Goal: Task Accomplishment & Management: Manage account settings

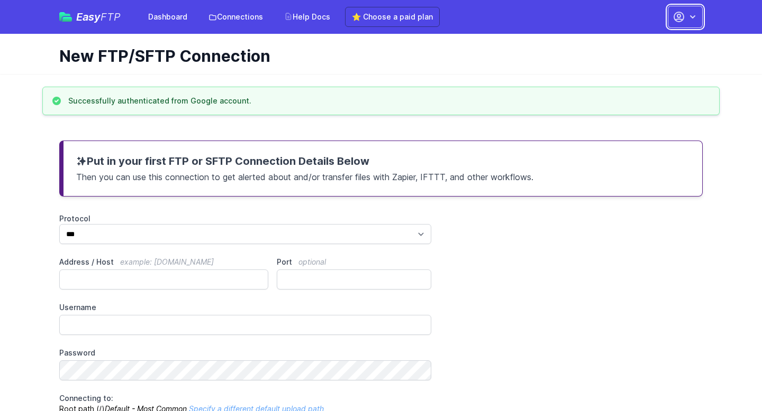
click at [681, 21] on icon "button" at bounding box center [679, 17] width 10 height 10
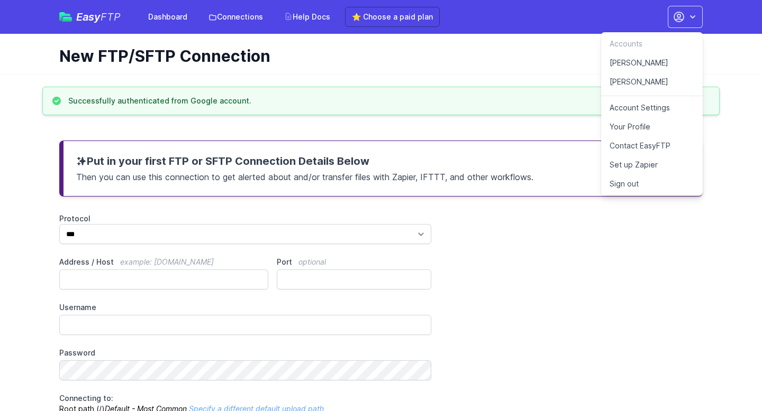
click at [642, 61] on link "[PERSON_NAME]" at bounding box center [652, 62] width 102 height 19
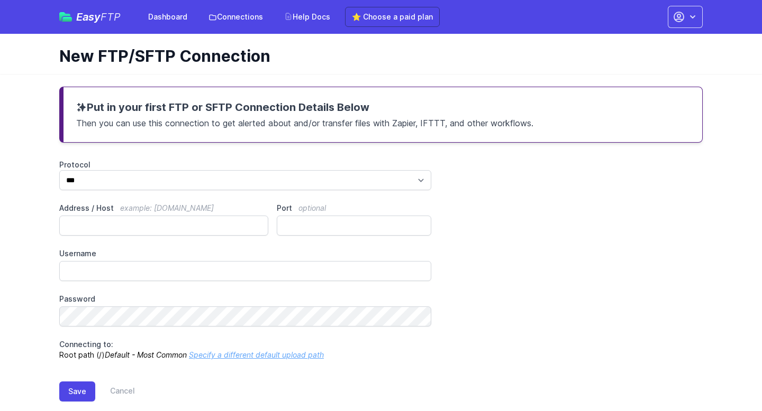
click at [710, 3] on div "Easy FTP Dashboard Connections Help Docs ⭐ Choose a paid plan Accounts Halda [P…" at bounding box center [380, 17] width 677 height 34
click at [689, 21] on icon "button" at bounding box center [692, 17] width 11 height 11
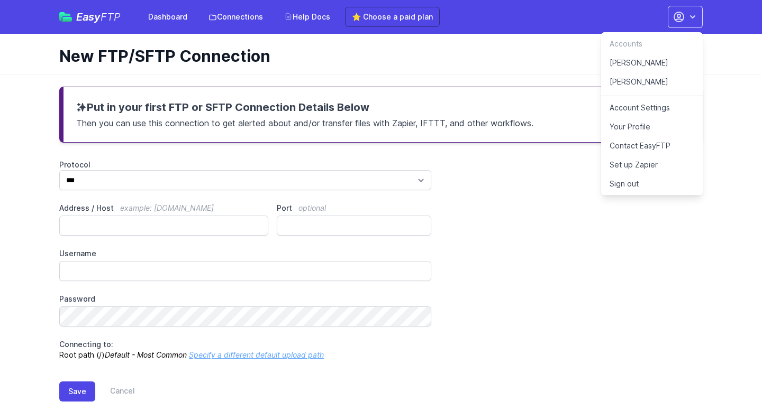
click at [641, 84] on link "[PERSON_NAME]" at bounding box center [652, 84] width 102 height 24
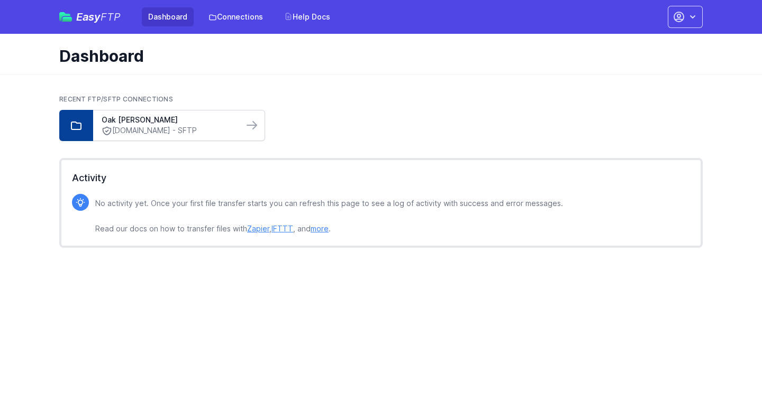
click at [221, 132] on link "sftp.finalsite.dev - SFTP" at bounding box center [168, 130] width 133 height 11
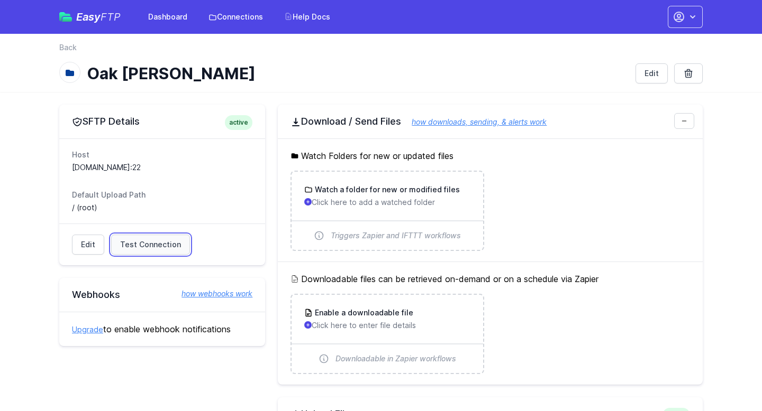
click at [150, 245] on span "Test Connection" at bounding box center [150, 245] width 61 height 11
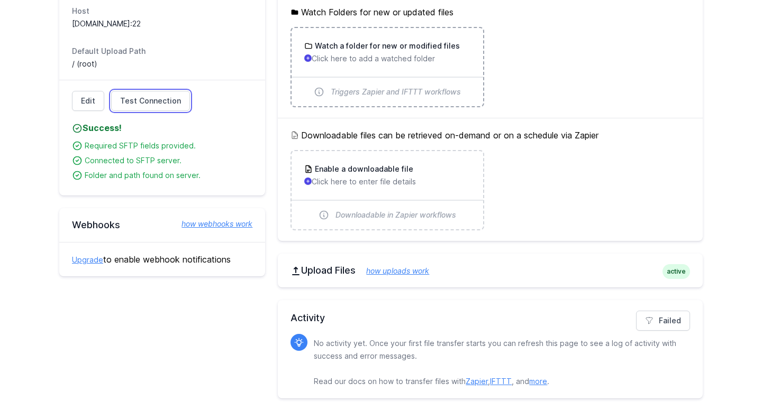
scroll to position [133, 0]
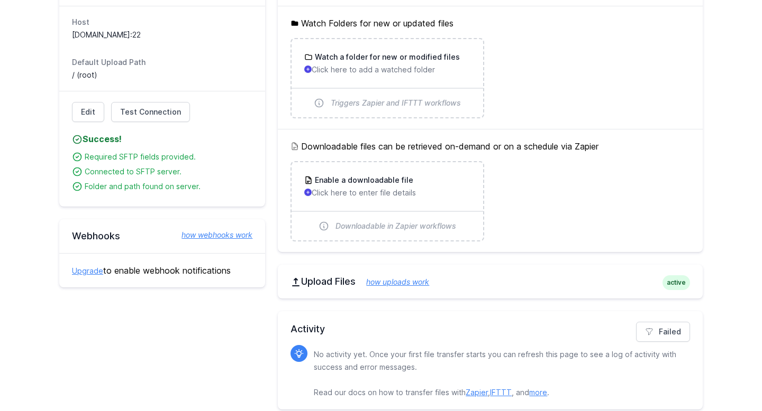
click at [415, 282] on link "how uploads work" at bounding box center [392, 282] width 74 height 9
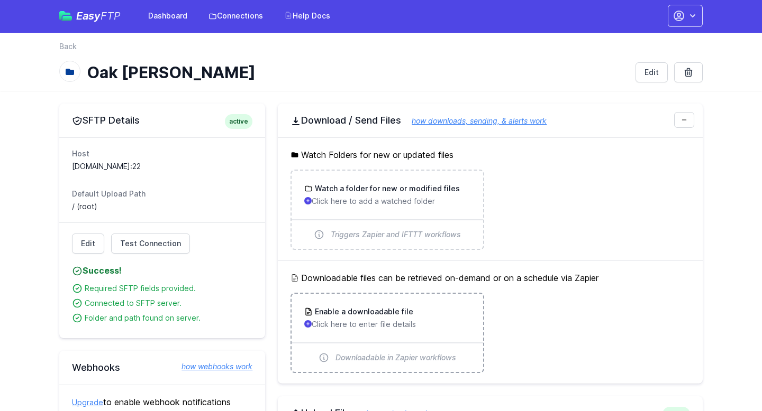
scroll to position [0, 0]
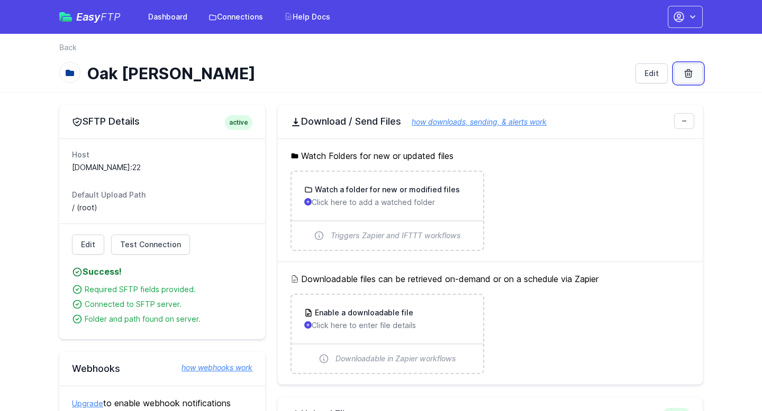
click at [687, 72] on icon at bounding box center [688, 73] width 11 height 11
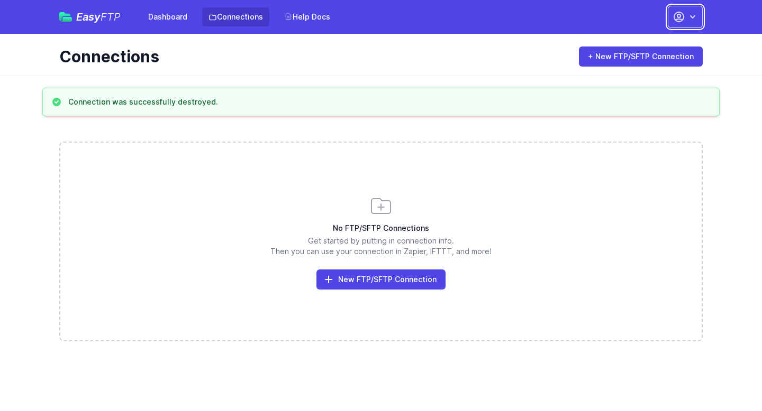
click at [695, 18] on icon "button" at bounding box center [692, 17] width 11 height 11
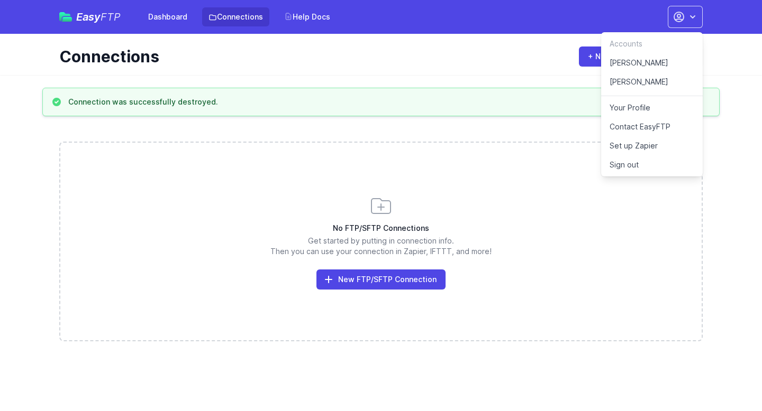
click at [648, 111] on link "Your Profile" at bounding box center [652, 107] width 102 height 19
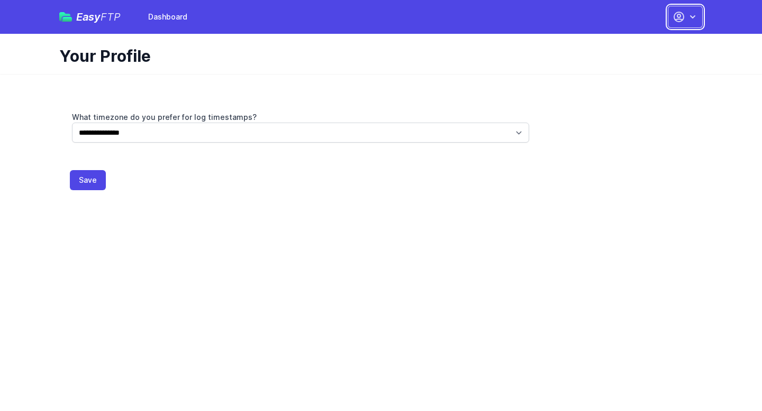
click at [696, 19] on icon "button" at bounding box center [692, 17] width 11 height 11
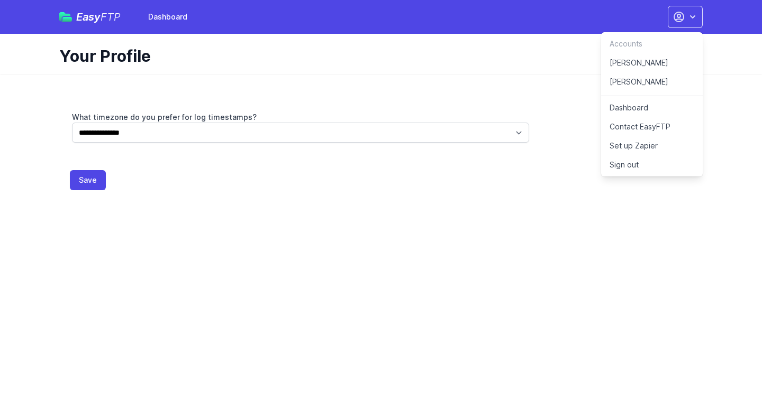
click at [643, 56] on link "[PERSON_NAME]" at bounding box center [652, 62] width 102 height 19
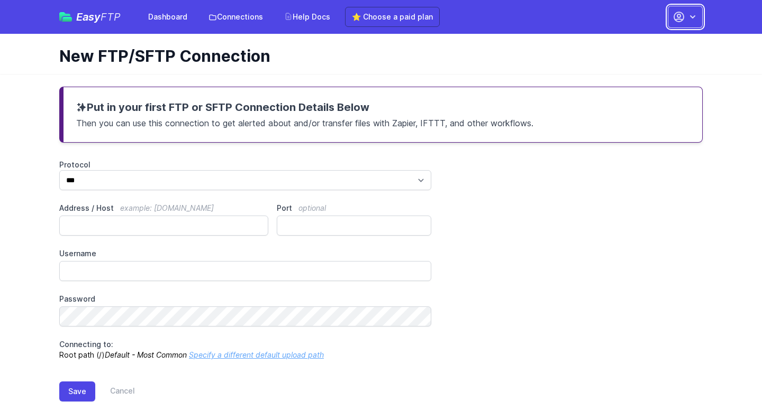
click at [678, 19] on icon "button" at bounding box center [679, 17] width 10 height 10
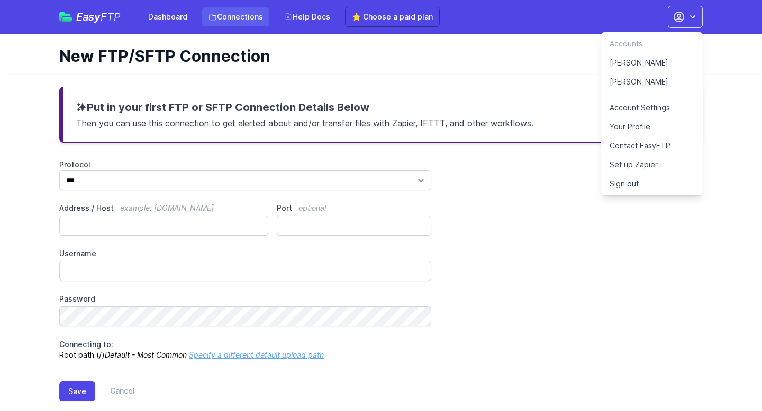
click at [238, 22] on link "Connections" at bounding box center [235, 16] width 67 height 19
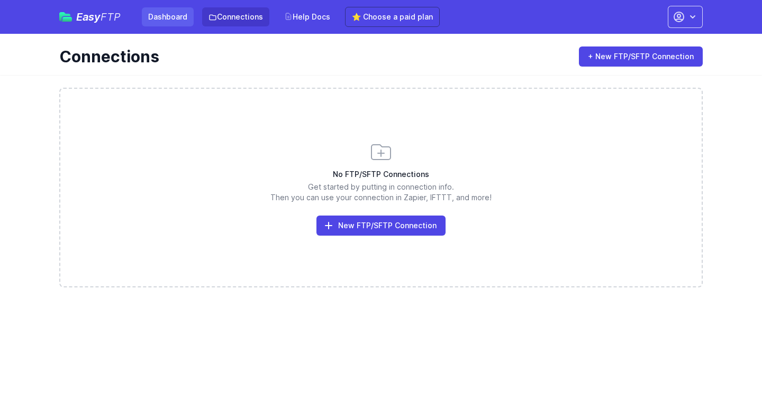
click at [166, 14] on link "Dashboard" at bounding box center [168, 16] width 52 height 19
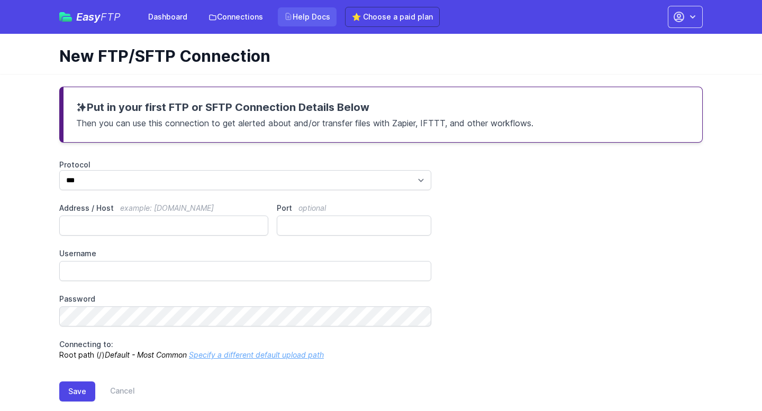
click at [313, 19] on link "Help Docs" at bounding box center [307, 16] width 59 height 19
click at [693, 12] on icon "button" at bounding box center [692, 17] width 11 height 11
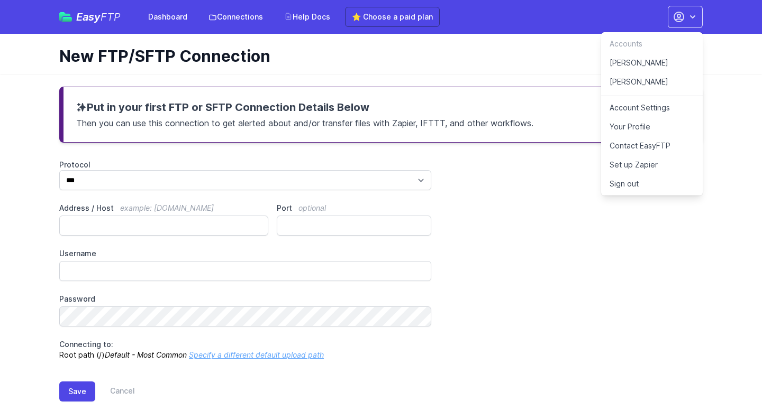
click at [654, 102] on link "Account Settings" at bounding box center [652, 107] width 102 height 19
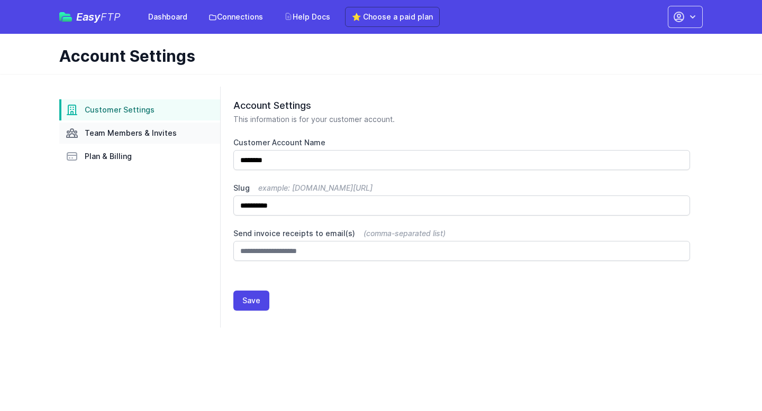
click at [134, 136] on span "Team Members & Invites" at bounding box center [131, 133] width 92 height 11
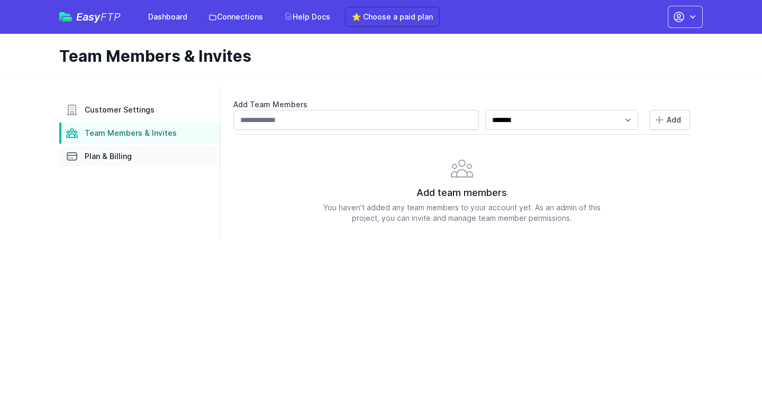
click at [135, 158] on link "Plan & Billing" at bounding box center [139, 156] width 161 height 21
click at [123, 112] on span "Customer Settings" at bounding box center [120, 110] width 70 height 11
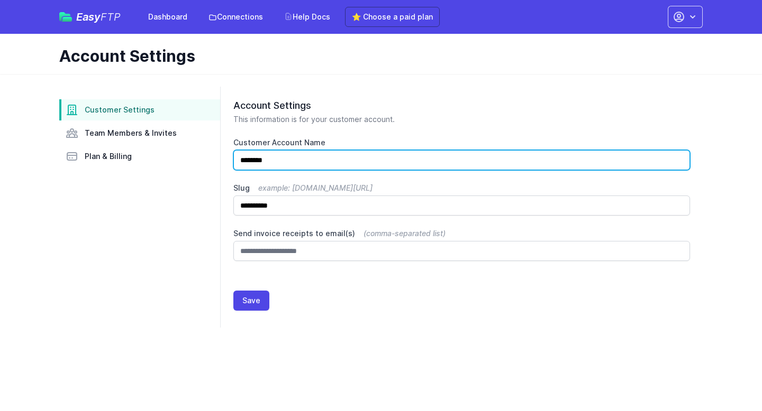
click at [297, 153] on input "********" at bounding box center [461, 160] width 456 height 20
drag, startPoint x: 296, startPoint y: 157, endPoint x: 197, endPoint y: 157, distance: 98.4
click at [197, 157] on div "**********" at bounding box center [380, 207] width 643 height 241
type input "**********"
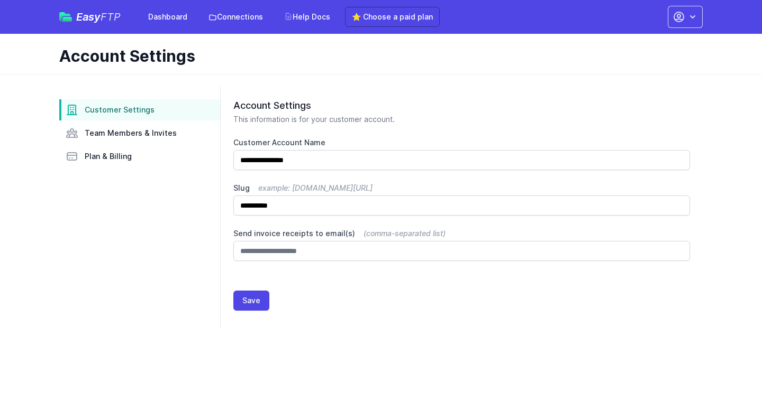
click at [384, 116] on p "This information is for your customer account." at bounding box center [461, 119] width 456 height 11
click at [258, 300] on button "Save" at bounding box center [251, 301] width 36 height 20
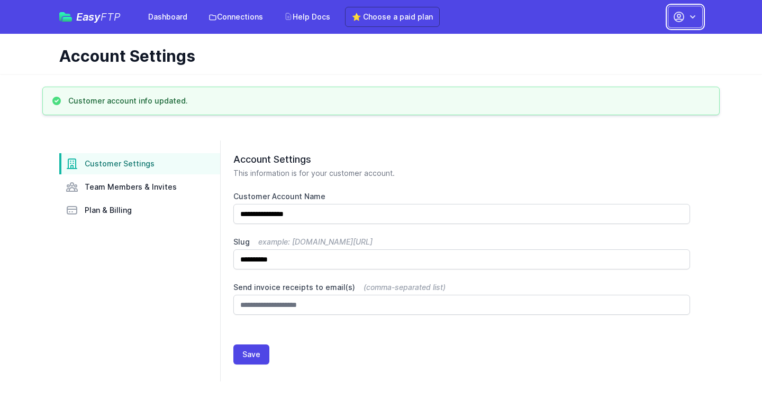
click at [684, 16] on icon "button" at bounding box center [678, 17] width 13 height 13
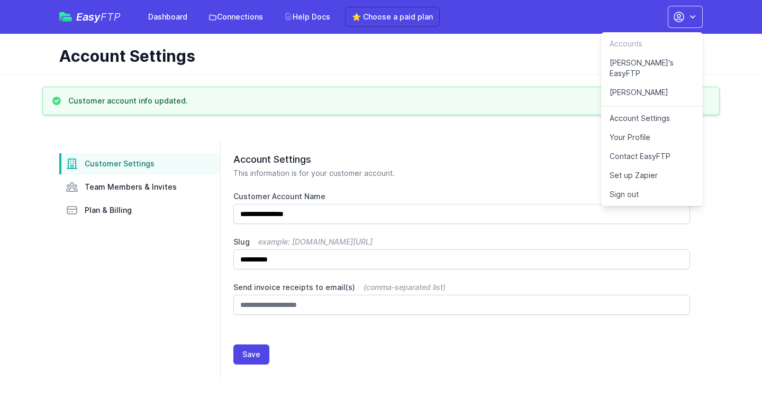
click at [631, 83] on link "[PERSON_NAME]" at bounding box center [652, 95] width 102 height 24
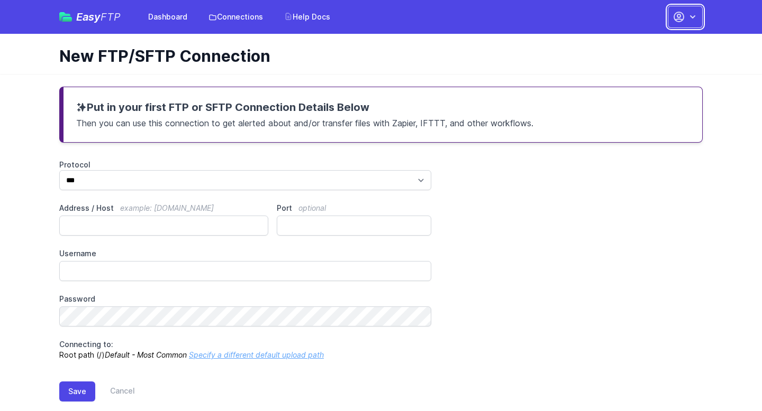
click at [681, 22] on icon "button" at bounding box center [678, 17] width 13 height 13
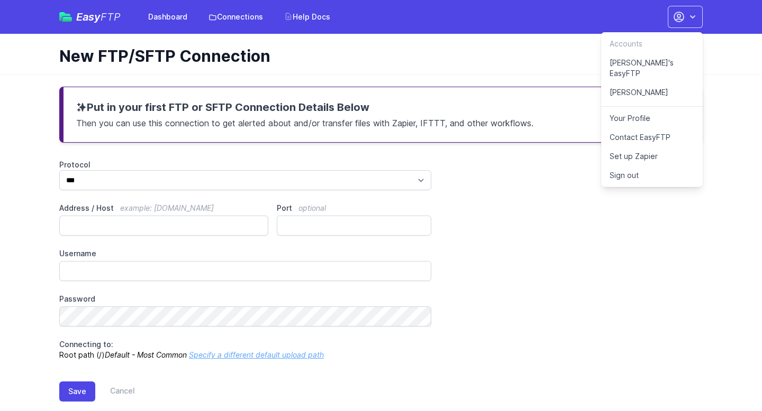
click at [629, 83] on link "[PERSON_NAME]" at bounding box center [652, 95] width 102 height 24
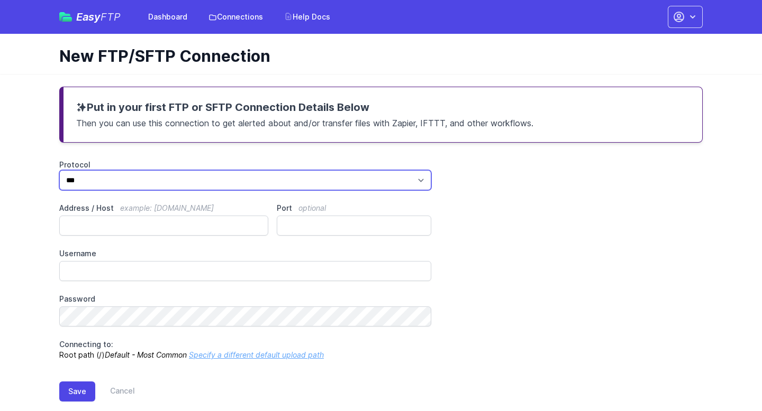
click at [232, 185] on select "*** **** ****" at bounding box center [245, 180] width 372 height 20
select select "****"
click at [59, 170] on select "*** **** ****" at bounding box center [245, 180] width 372 height 20
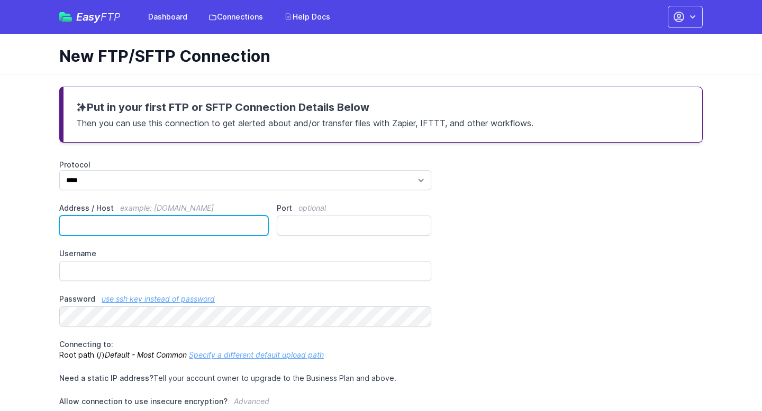
click at [211, 221] on input "Address / Host example: [DOMAIN_NAME]" at bounding box center [163, 226] width 209 height 20
paste input "**********"
type input "**********"
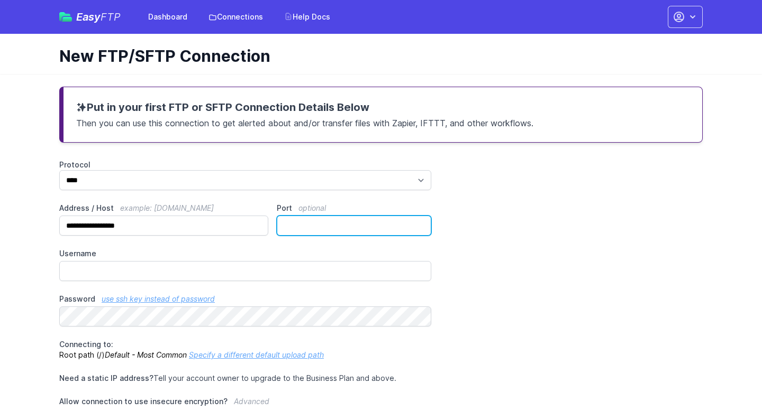
click at [379, 227] on input "Port optional" at bounding box center [354, 226] width 154 height 20
type input "**"
click at [487, 263] on div "**********" at bounding box center [380, 351] width 643 height 383
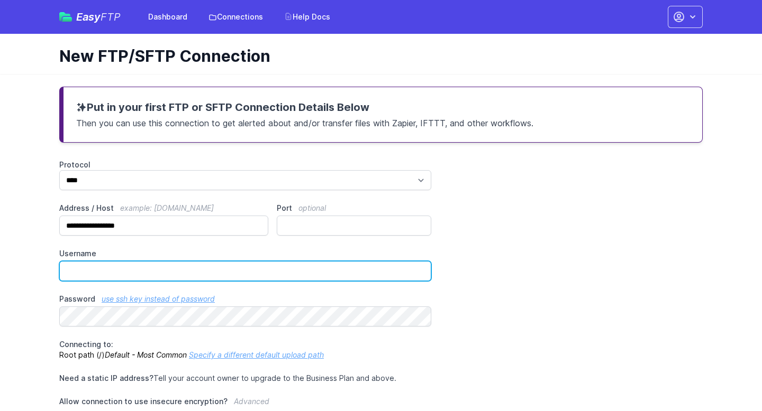
click at [190, 268] on input "Username" at bounding box center [245, 271] width 372 height 20
paste input "**********"
type input "**********"
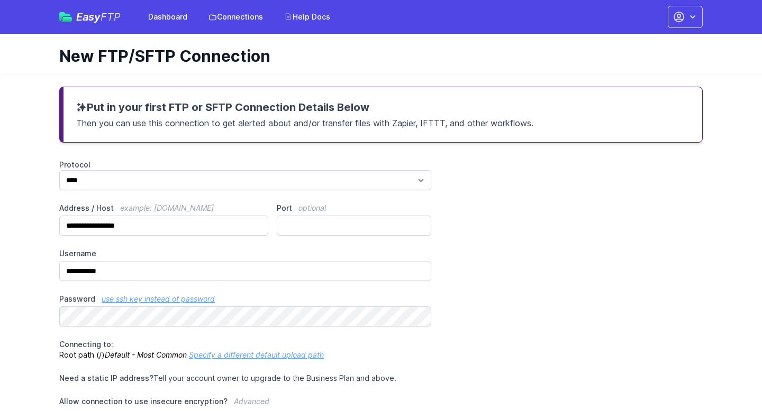
click at [495, 311] on div "**********" at bounding box center [380, 351] width 643 height 383
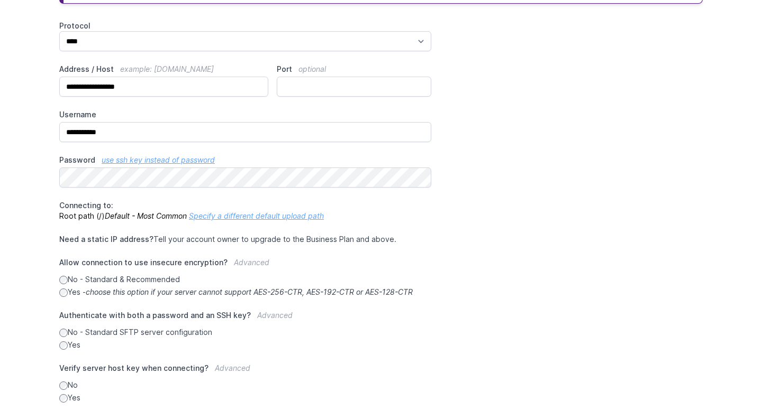
scroll to position [202, 0]
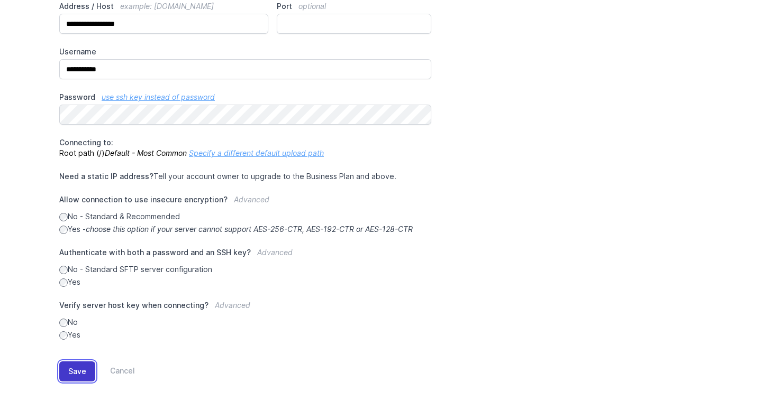
click at [76, 374] on button "Save" at bounding box center [77, 372] width 36 height 20
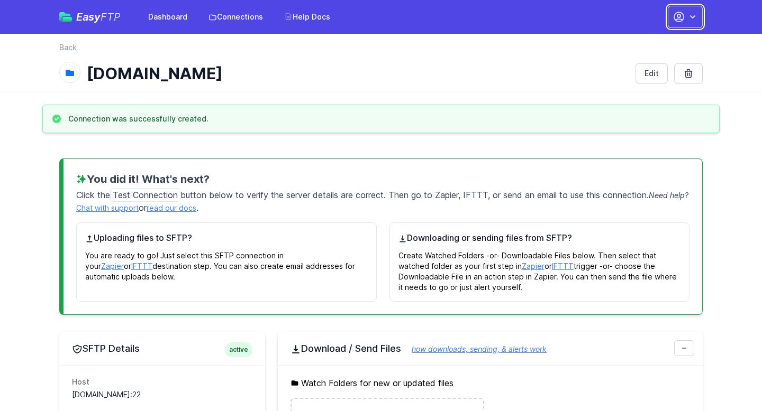
click at [693, 19] on icon "button" at bounding box center [692, 17] width 11 height 11
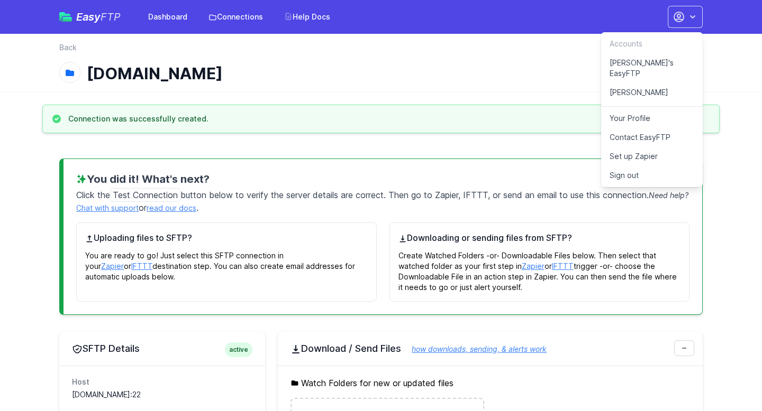
click at [649, 149] on link "Set up Zapier" at bounding box center [652, 156] width 102 height 19
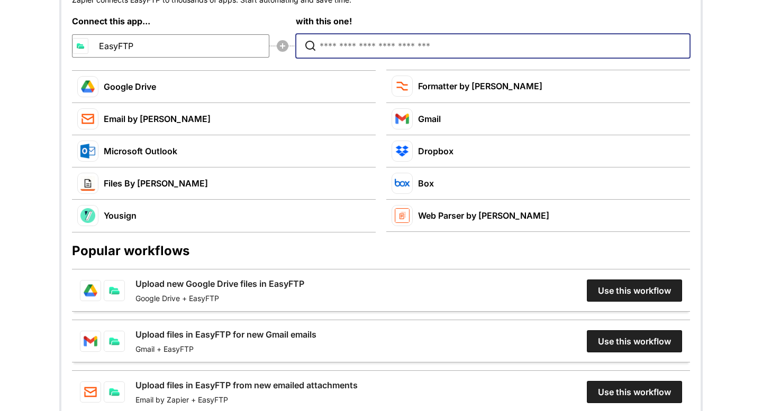
scroll to position [141, 0]
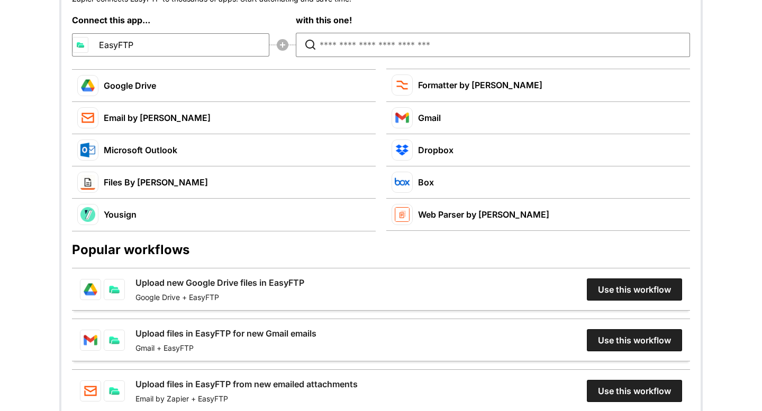
click at [304, 289] on link "Upload new Google Drive files in EasyFTP" at bounding box center [219, 283] width 169 height 13
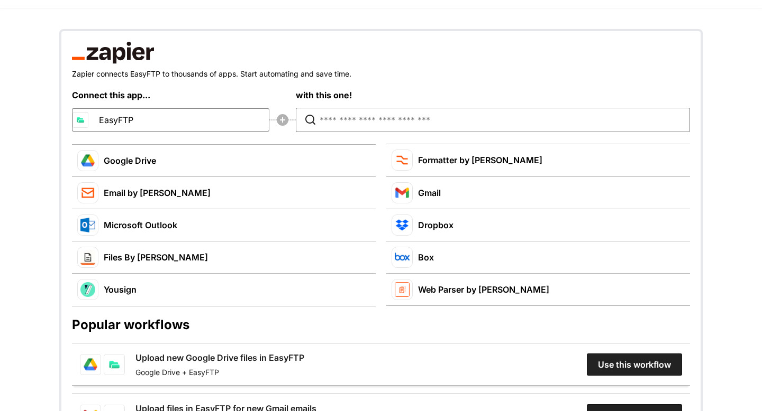
scroll to position [0, 0]
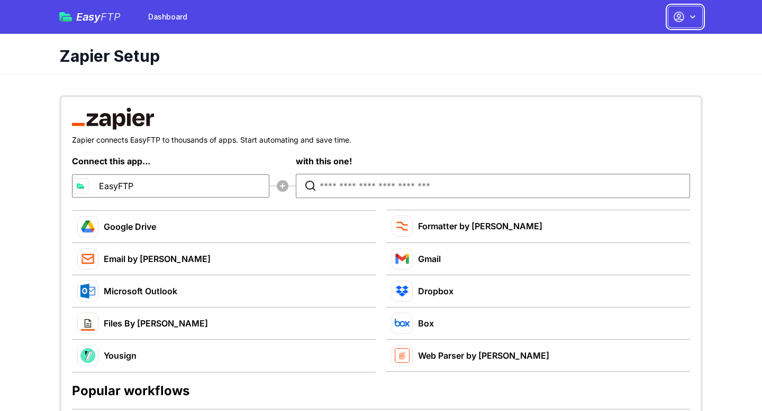
click at [692, 18] on icon "button" at bounding box center [692, 16] width 5 height 3
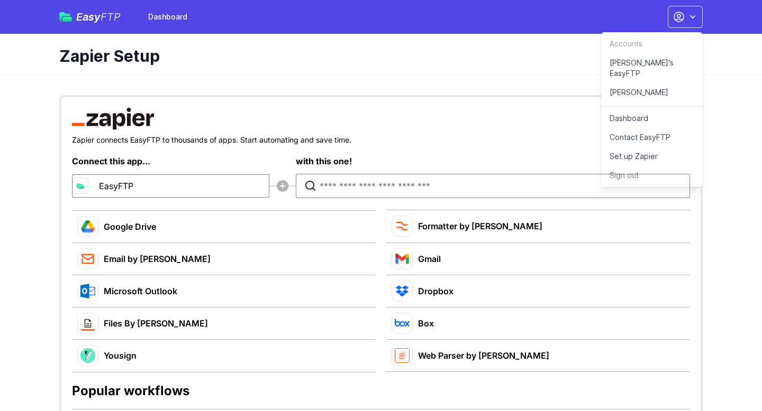
click at [652, 63] on link "[PERSON_NAME]'s EasyFTP" at bounding box center [652, 68] width 102 height 30
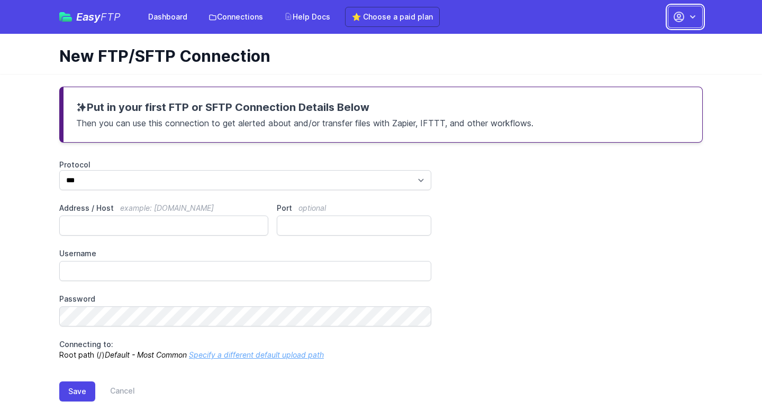
click at [685, 26] on button "button" at bounding box center [684, 17] width 35 height 22
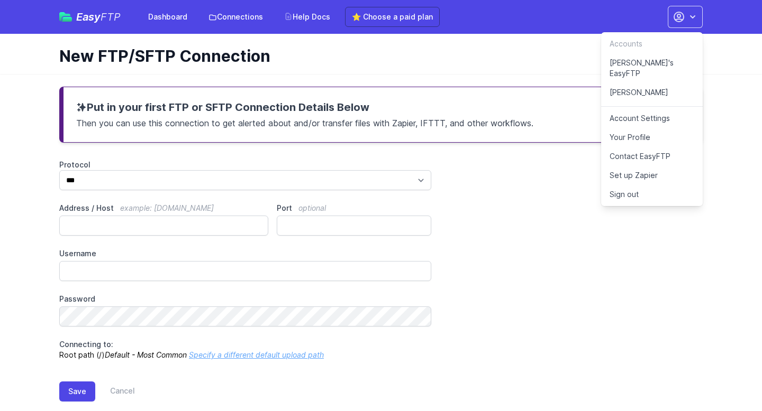
click at [654, 109] on link "Account Settings" at bounding box center [652, 118] width 102 height 19
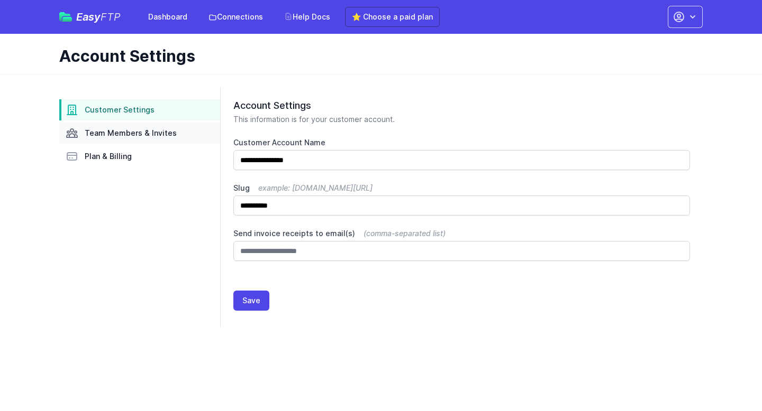
click at [166, 135] on span "Team Members & Invites" at bounding box center [131, 133] width 92 height 11
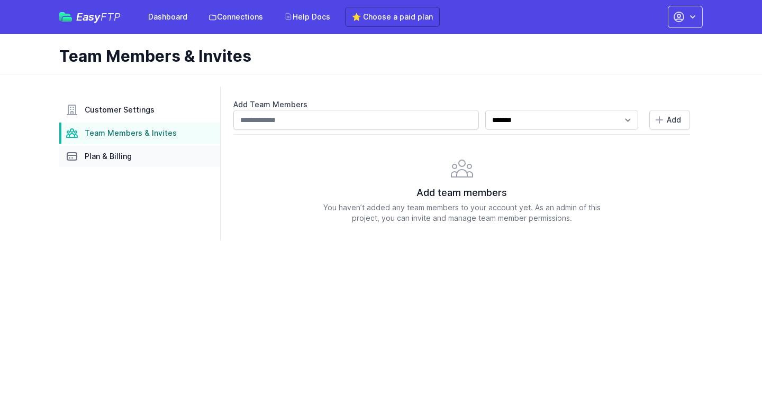
click at [128, 154] on span "Plan & Billing" at bounding box center [108, 156] width 47 height 11
click at [135, 108] on span "Customer Settings" at bounding box center [120, 110] width 70 height 11
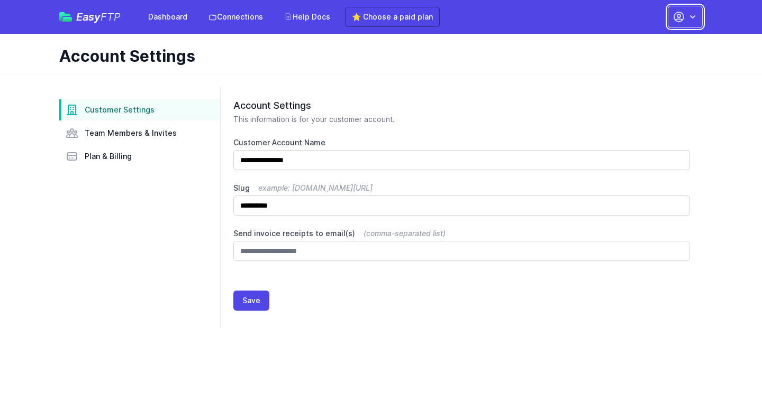
click at [679, 22] on icon "button" at bounding box center [679, 17] width 10 height 10
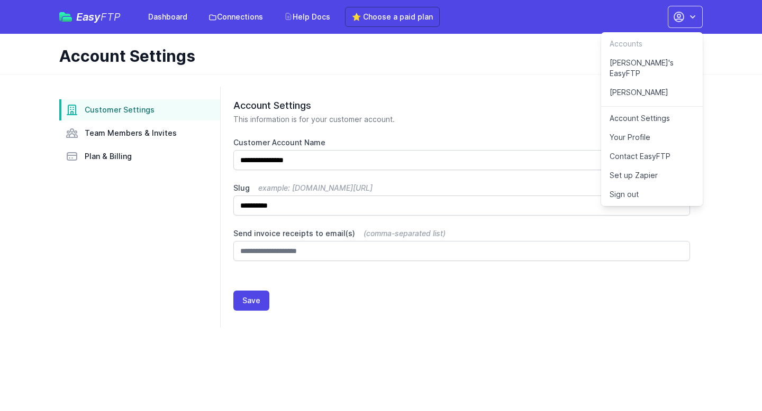
click at [628, 128] on link "Your Profile" at bounding box center [652, 137] width 102 height 19
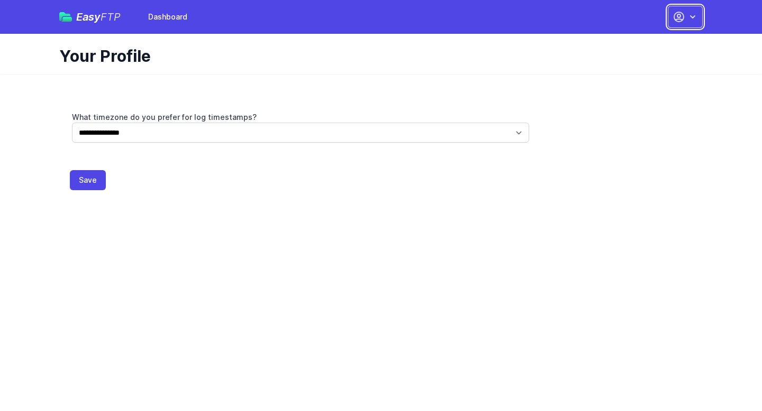
click at [684, 21] on icon "button" at bounding box center [678, 17] width 13 height 13
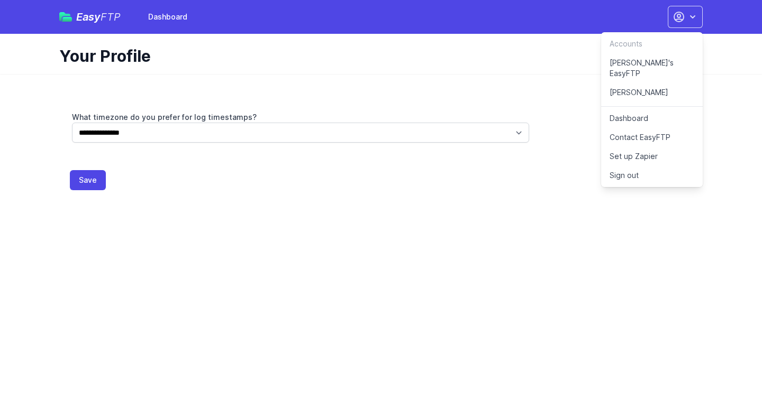
click at [644, 56] on link "[PERSON_NAME]'s EasyFTP" at bounding box center [652, 68] width 102 height 30
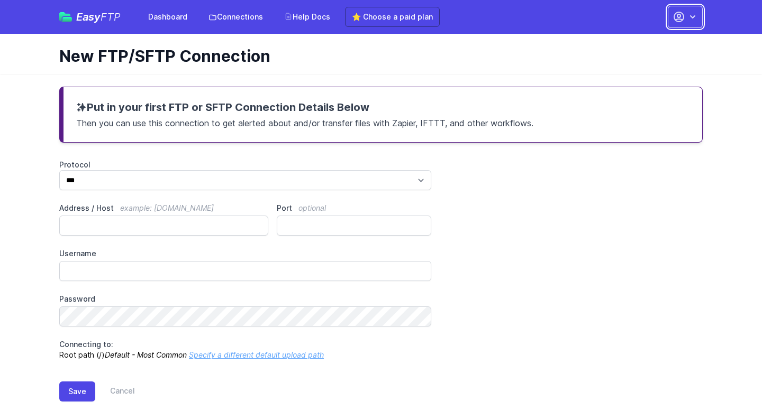
click at [686, 22] on button "button" at bounding box center [684, 17] width 35 height 22
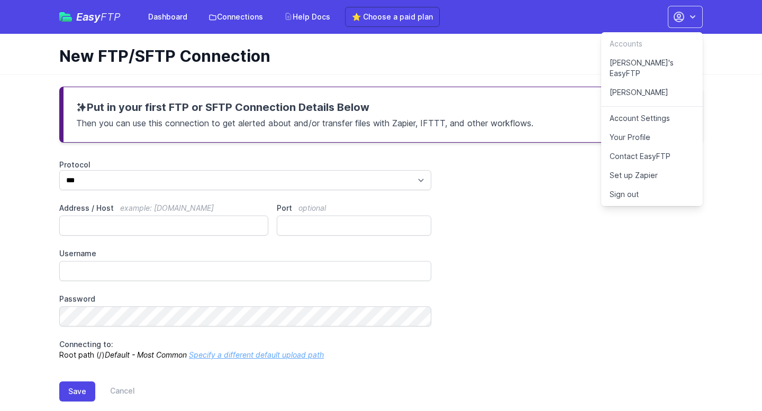
click at [623, 87] on link "[PERSON_NAME]" at bounding box center [652, 95] width 102 height 24
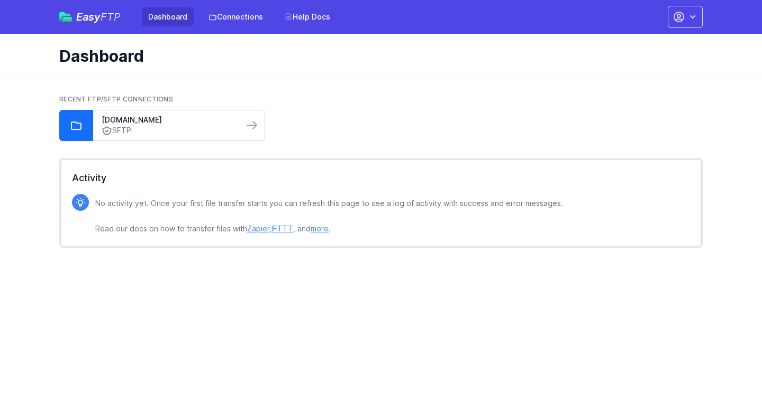
click at [216, 130] on link "SFTP" at bounding box center [168, 130] width 133 height 11
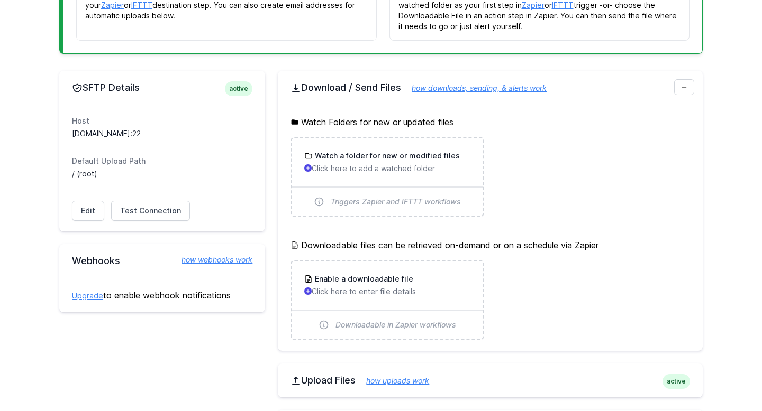
scroll to position [290, 0]
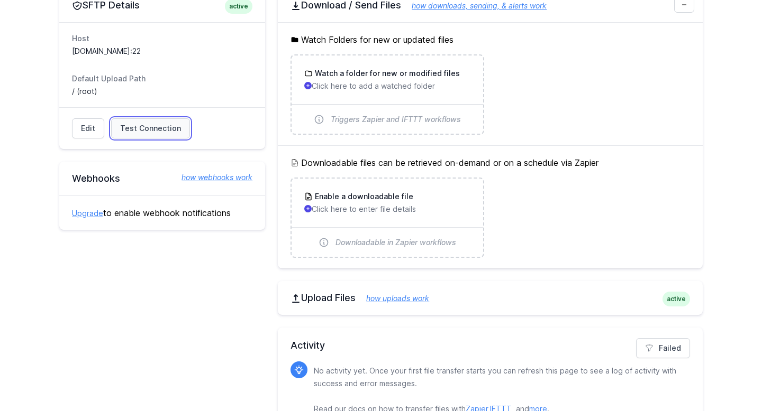
click at [157, 128] on span "Test Connection" at bounding box center [150, 128] width 61 height 11
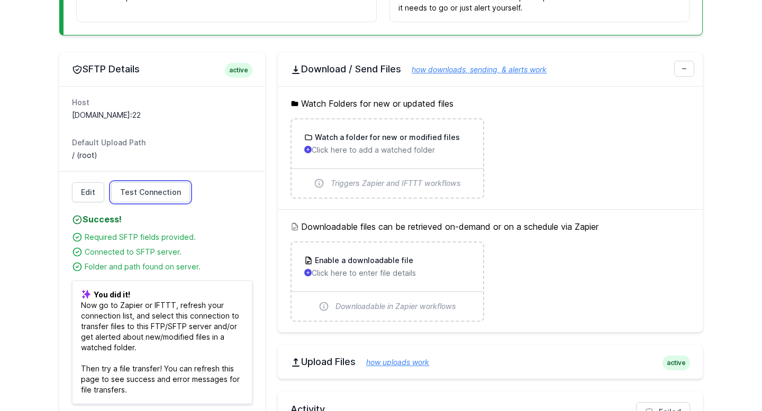
scroll to position [203, 0]
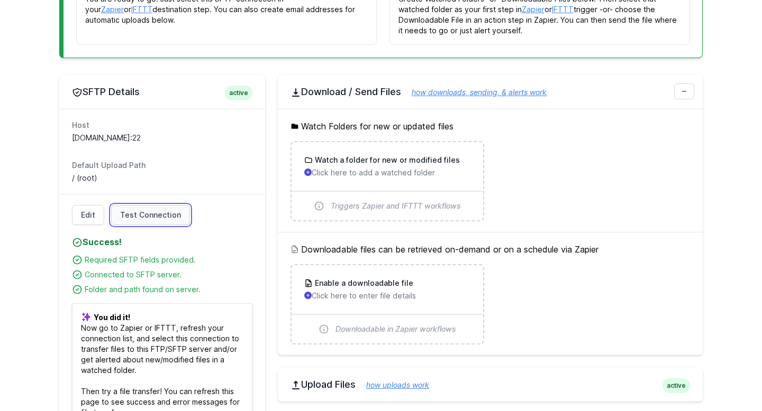
click at [165, 212] on span "Test Connection" at bounding box center [150, 215] width 61 height 11
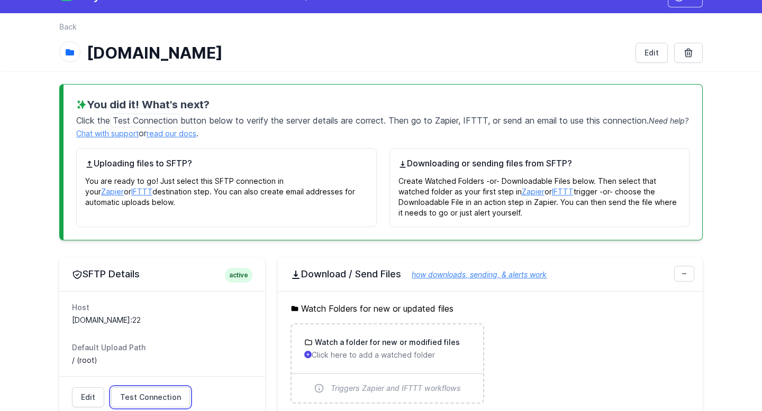
scroll to position [0, 0]
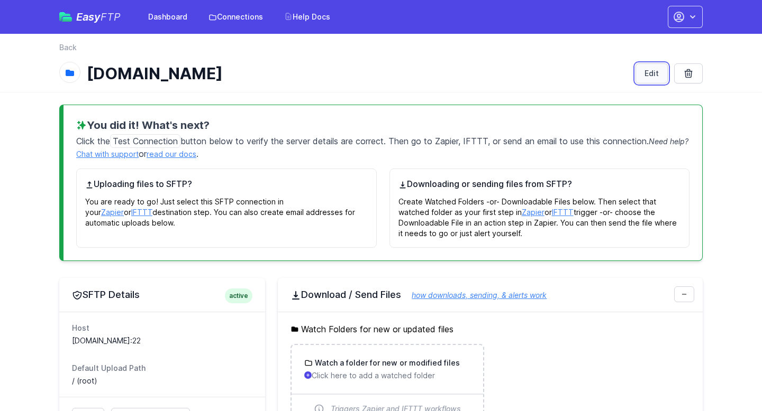
click at [654, 74] on link "Edit" at bounding box center [651, 73] width 32 height 20
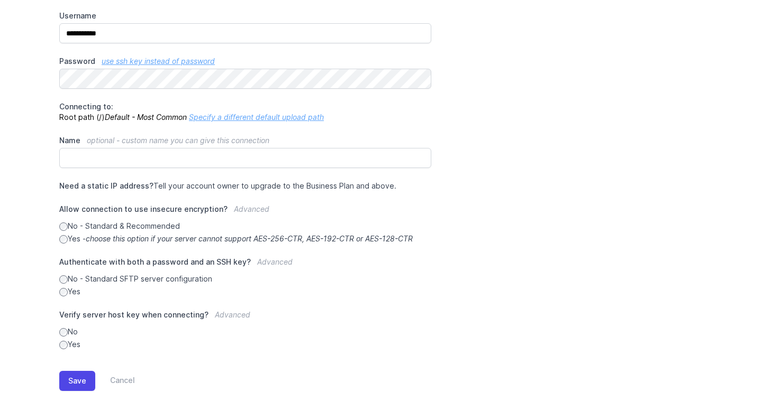
scroll to position [191, 0]
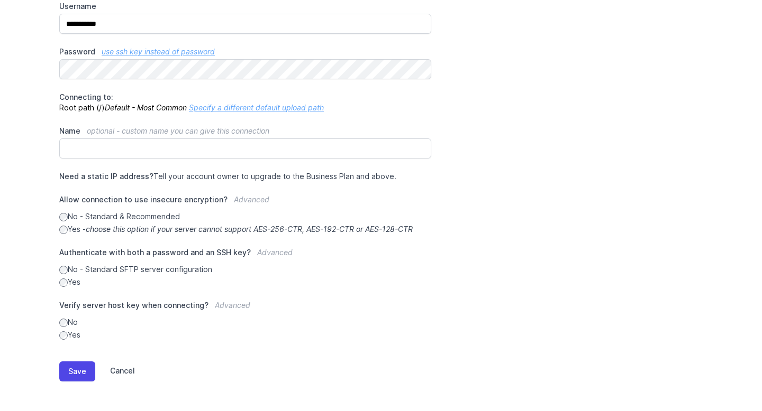
click at [129, 367] on link "Cancel" at bounding box center [115, 372] width 40 height 20
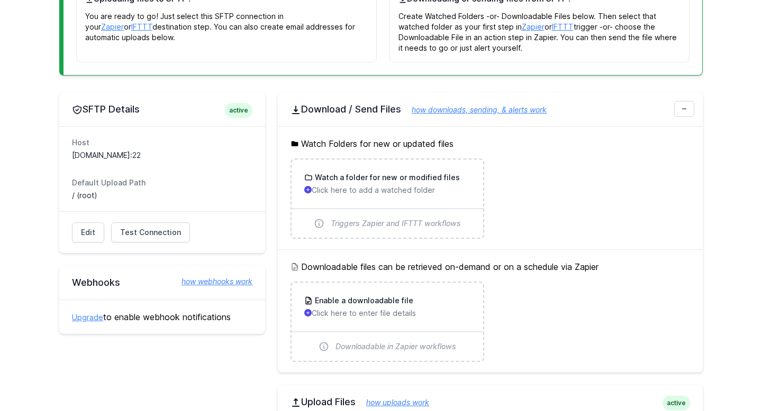
scroll to position [186, 0]
click at [141, 235] on span "Test Connection" at bounding box center [150, 232] width 61 height 11
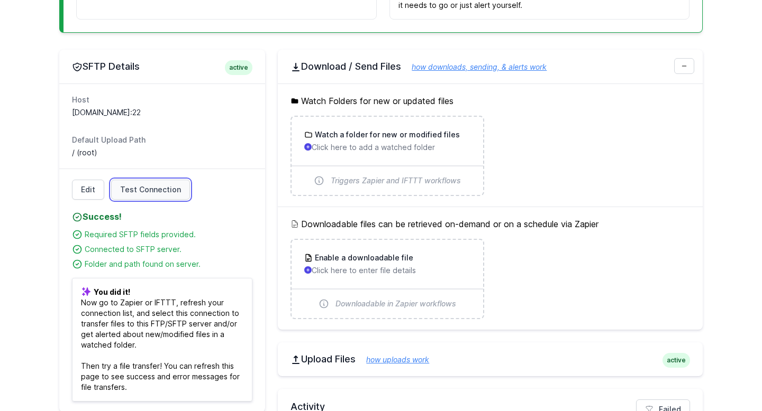
scroll to position [225, 0]
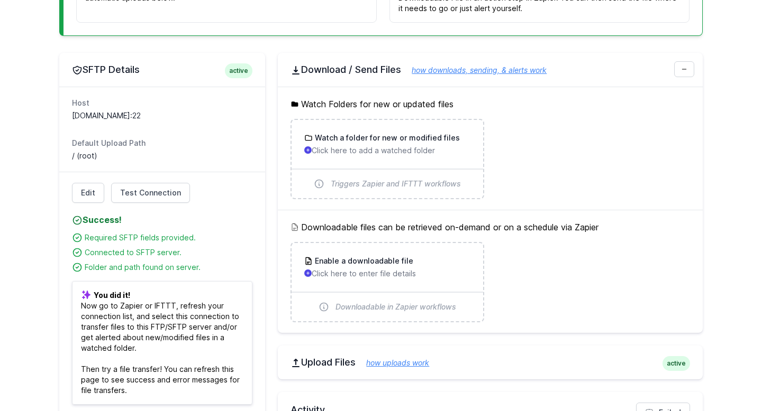
drag, startPoint x: 142, startPoint y: 112, endPoint x: 72, endPoint y: 123, distance: 71.2
click at [72, 123] on dl "Host sftp.finalsite.dev:22 Default Upload Path / (root)" at bounding box center [162, 129] width 180 height 63
click at [89, 198] on link "Edit" at bounding box center [88, 193] width 32 height 20
